Goal: Contribute content

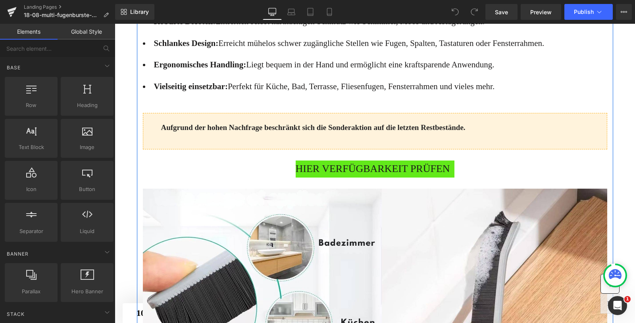
scroll to position [747, 0]
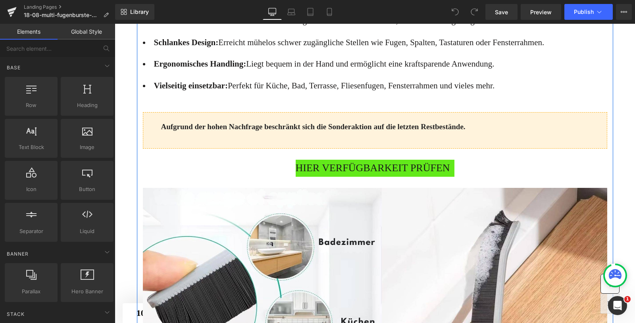
click at [337, 177] on span "HIER VERFÜGBARKEIT PRÜFEN" at bounding box center [373, 168] width 154 height 17
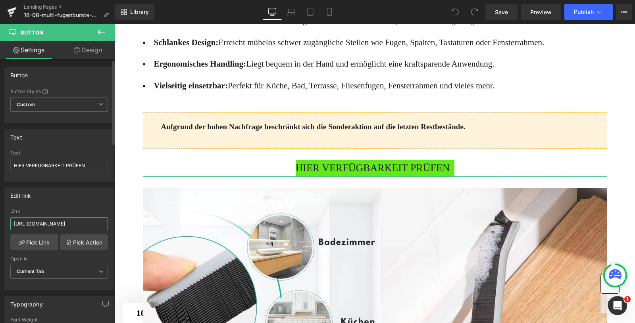
click at [47, 223] on input "https://erizedopentlets.com/click" at bounding box center [59, 223] width 98 height 13
type input "https://shop.waterjake.de/click"
click at [29, 242] on link "Pick Link" at bounding box center [34, 243] width 48 height 16
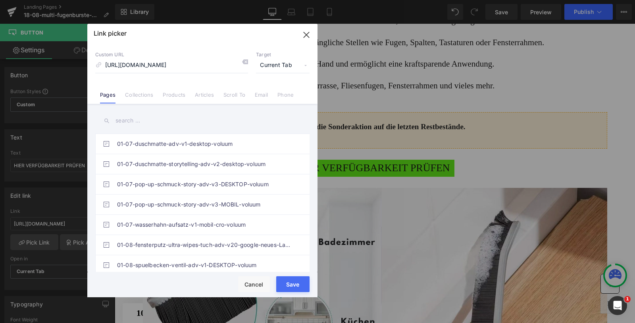
click at [296, 283] on button "Save" at bounding box center [292, 285] width 33 height 16
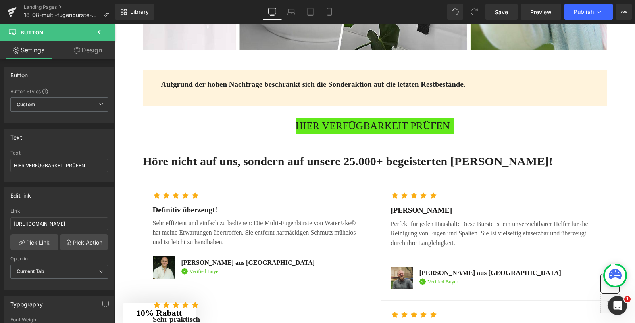
scroll to position [2770, 0]
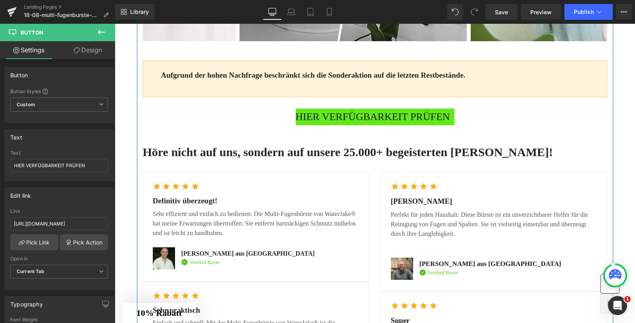
click at [347, 126] on span "HIER VERFÜGBARKEIT PRÜFEN" at bounding box center [373, 117] width 154 height 17
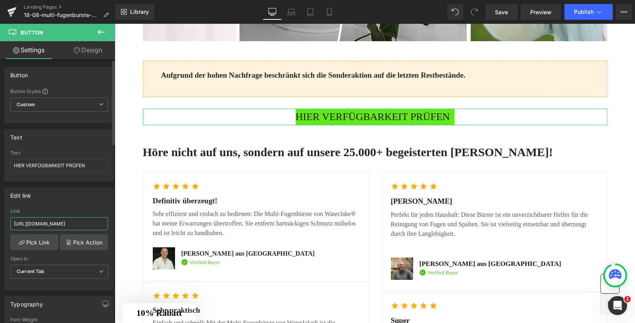
click at [43, 223] on input "https://erizedopentlets.com/click" at bounding box center [59, 223] width 98 height 13
type input "https://shop.waterjake.de/click"
click at [29, 243] on link "Pick Link" at bounding box center [34, 243] width 48 height 16
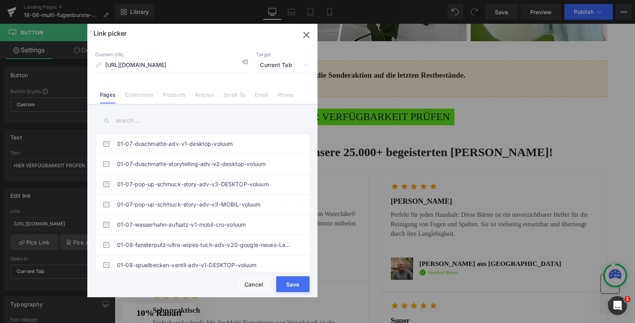
click at [302, 286] on button "Save" at bounding box center [292, 285] width 33 height 16
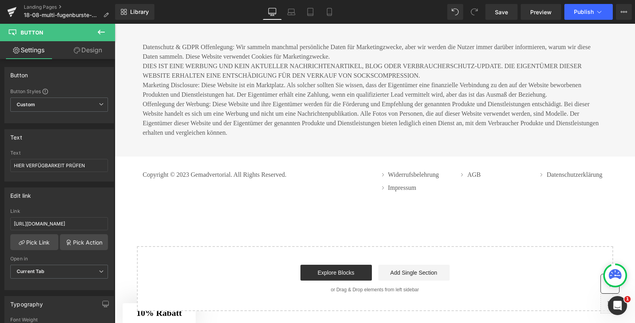
scroll to position [3749, 0]
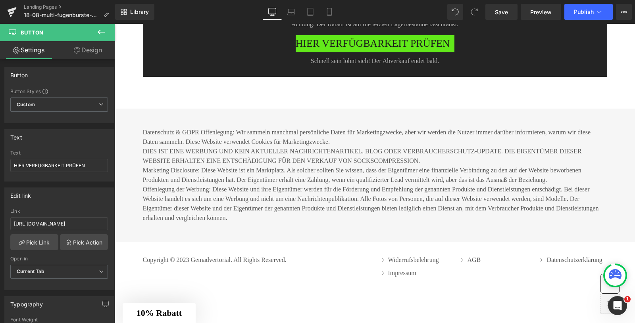
click at [338, 52] on span "HIER VERFÜGBARKEIT PRÜFEN" at bounding box center [373, 43] width 154 height 17
click at [57, 221] on input "https://erizedopentlets.com/click" at bounding box center [59, 223] width 98 height 13
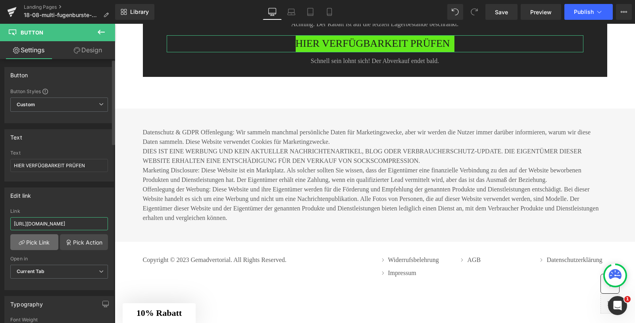
type input "https://shop.waterjake.de/click"
click at [34, 239] on link "Pick Link" at bounding box center [34, 243] width 48 height 16
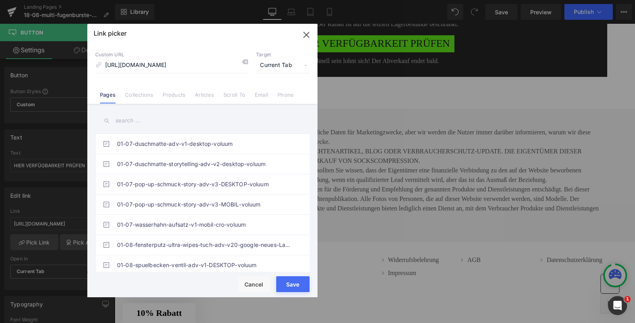
click at [295, 285] on button "Save" at bounding box center [292, 285] width 33 height 16
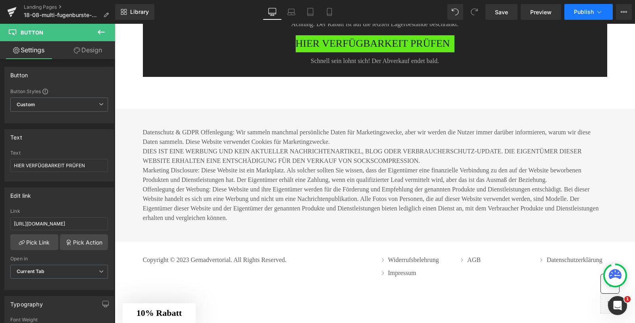
click at [587, 17] on button "Publish" at bounding box center [588, 12] width 48 height 16
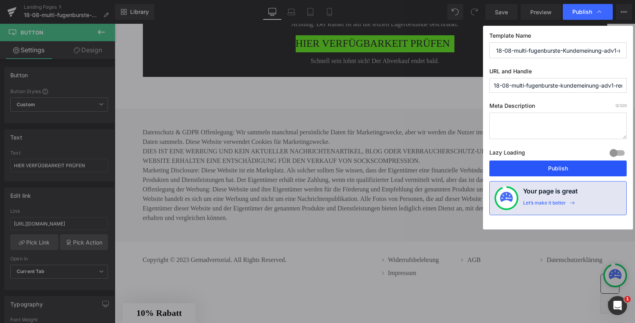
click at [532, 167] on button "Publish" at bounding box center [557, 169] width 137 height 16
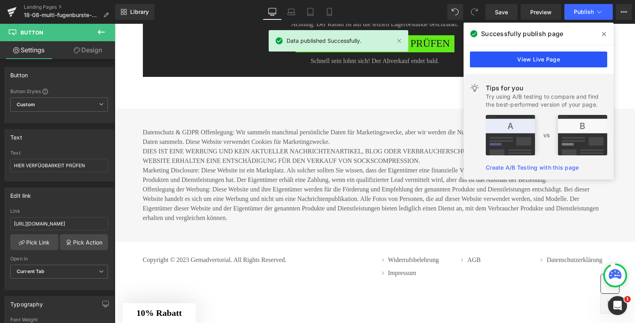
click at [512, 66] on link "View Live Page" at bounding box center [538, 60] width 137 height 16
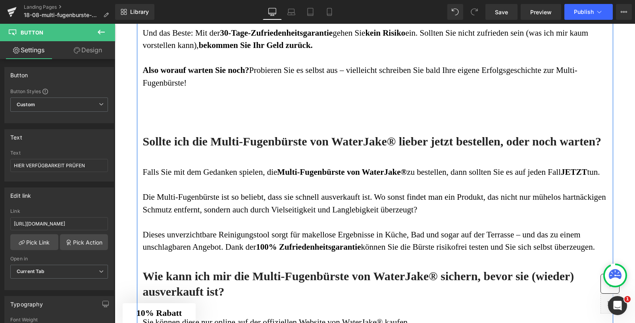
scroll to position [3226, 0]
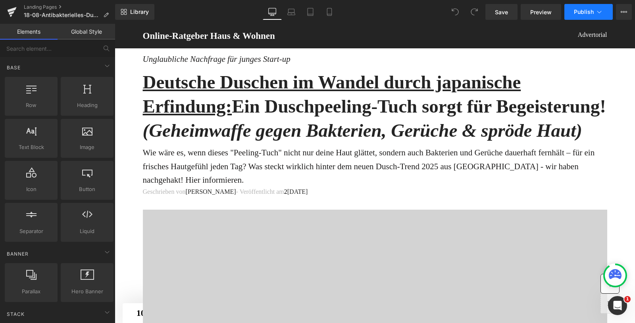
click at [581, 17] on button "Publish" at bounding box center [588, 12] width 48 height 16
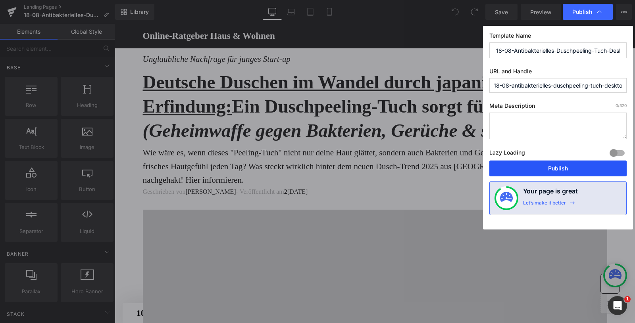
click at [528, 169] on button "Publish" at bounding box center [557, 169] width 137 height 16
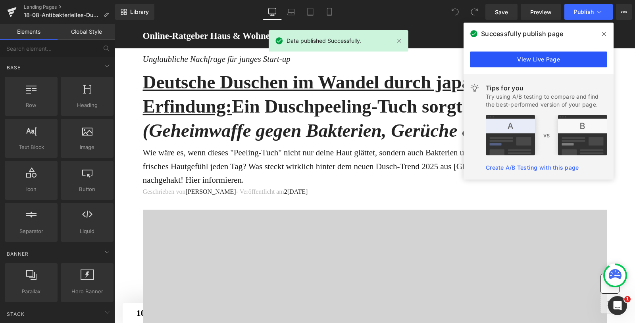
click at [529, 62] on link "View Live Page" at bounding box center [538, 60] width 137 height 16
